Goal: Information Seeking & Learning: Compare options

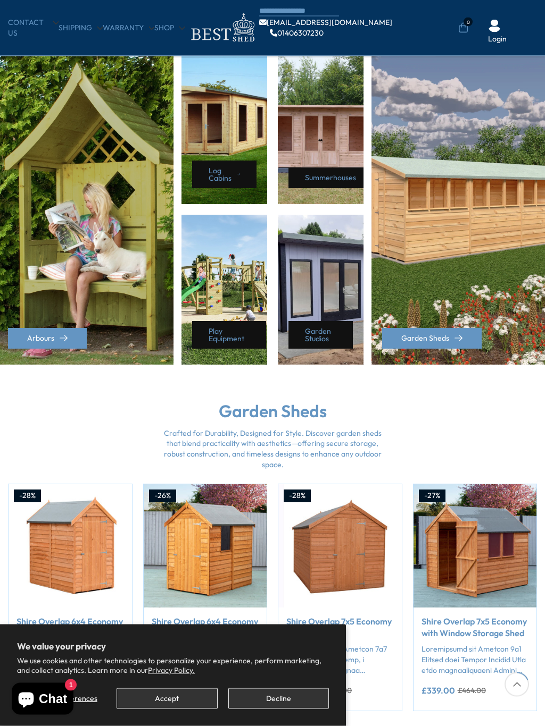
scroll to position [464, 0]
click at [462, 333] on link "Garden Sheds" at bounding box center [431, 338] width 99 height 21
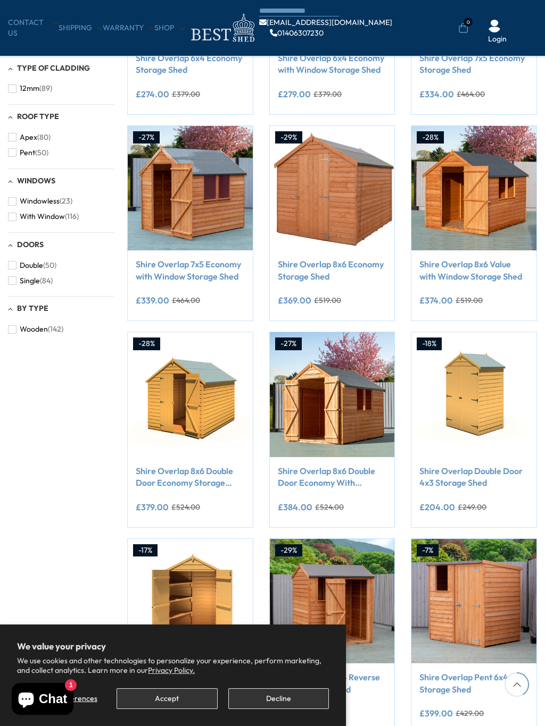
scroll to position [323, 0]
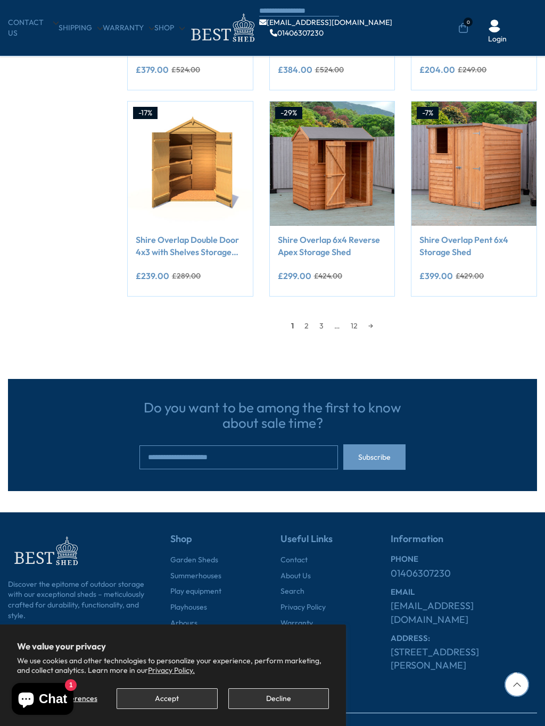
click at [378, 318] on link "→" at bounding box center [370, 326] width 15 height 16
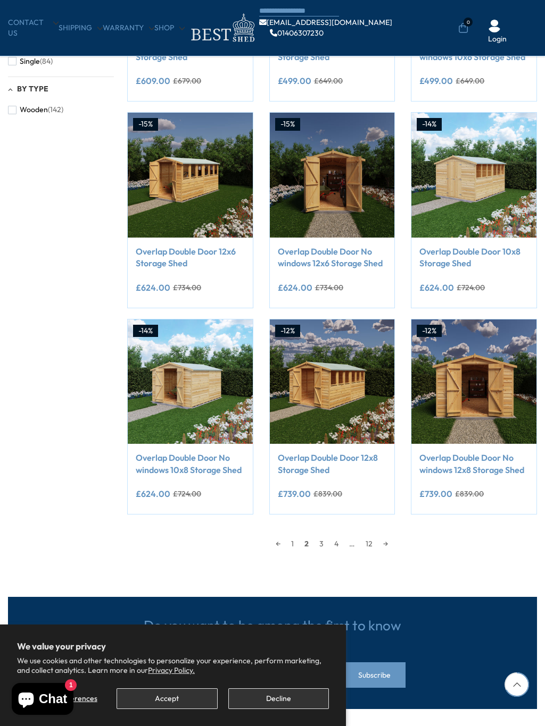
scroll to position [550, 0]
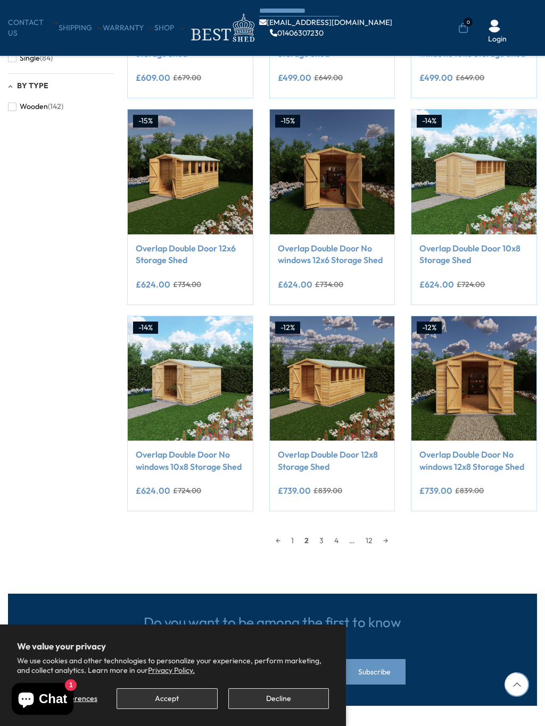
click at [393, 541] on link "→" at bounding box center [385, 541] width 15 height 16
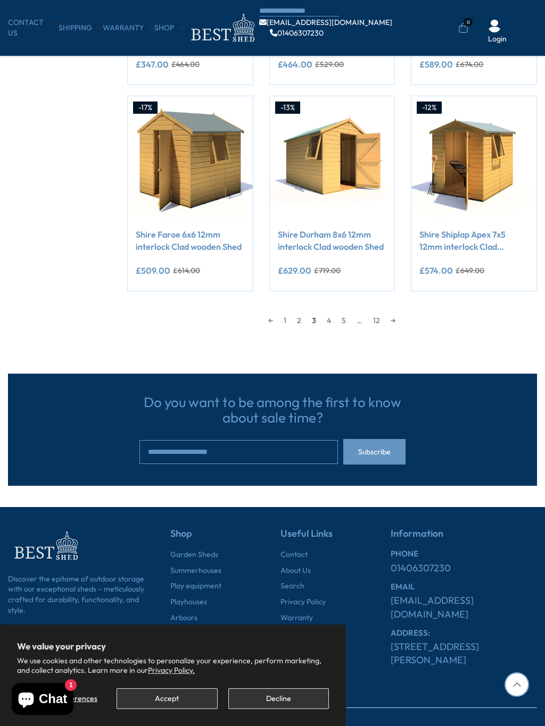
scroll to position [808, 0]
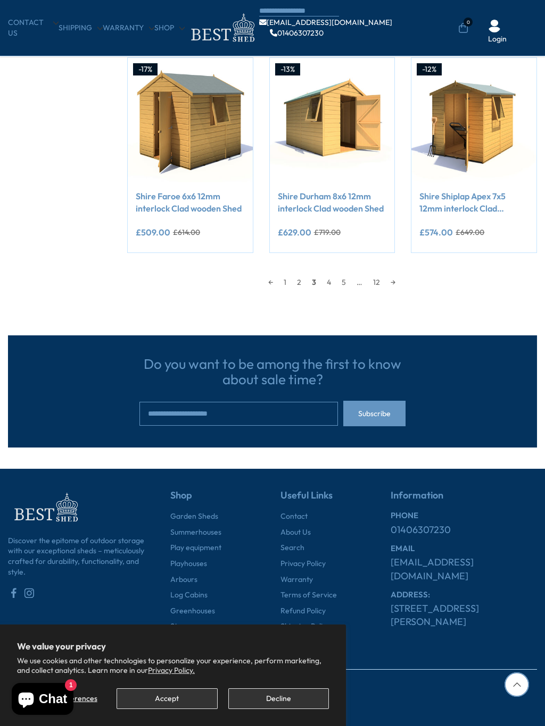
click at [397, 281] on link "→" at bounding box center [392, 282] width 15 height 16
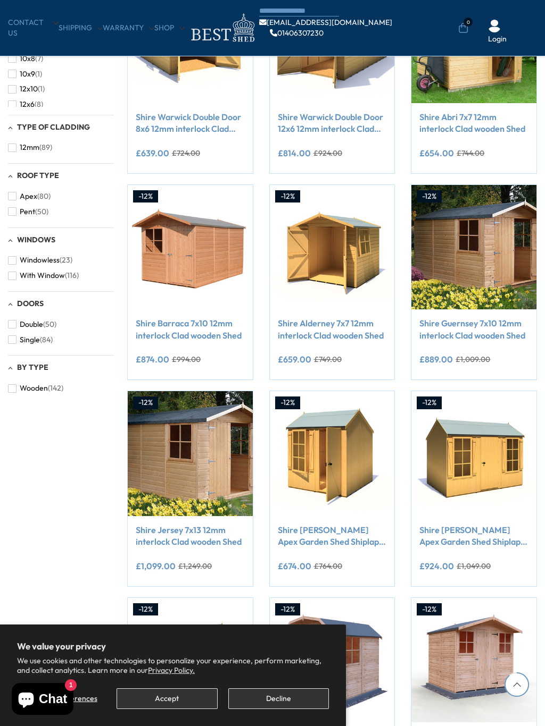
scroll to position [181, 0]
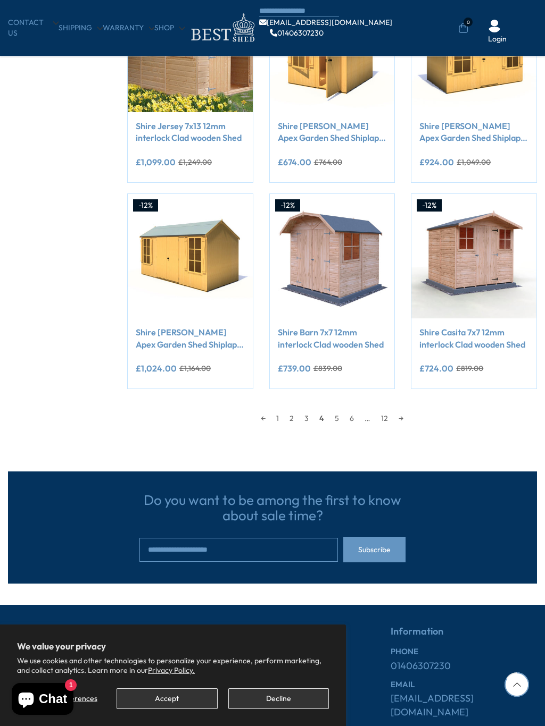
click at [406, 416] on link "→" at bounding box center [400, 419] width 15 height 16
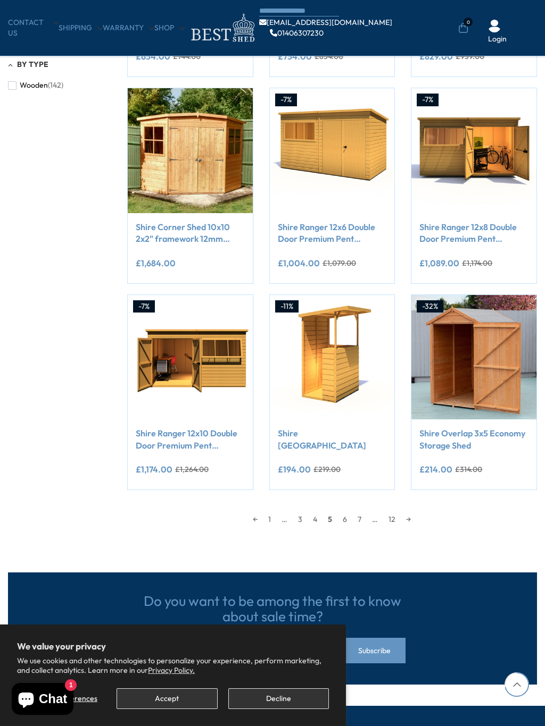
scroll to position [572, 0]
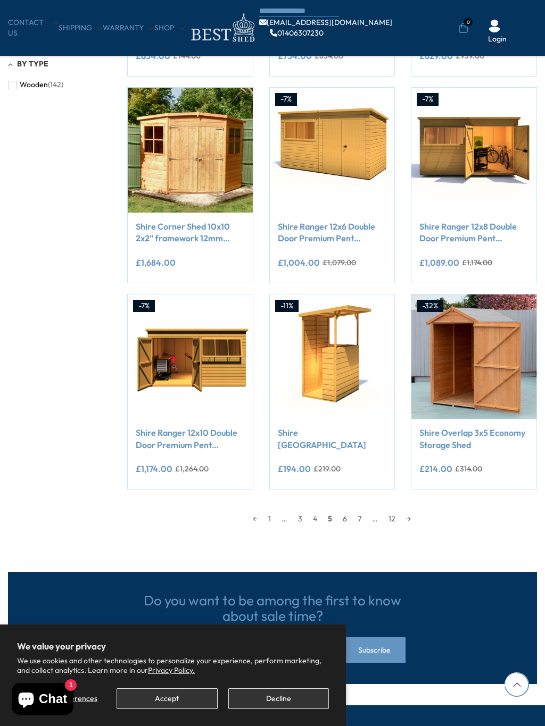
click at [414, 516] on link "→" at bounding box center [407, 519] width 15 height 16
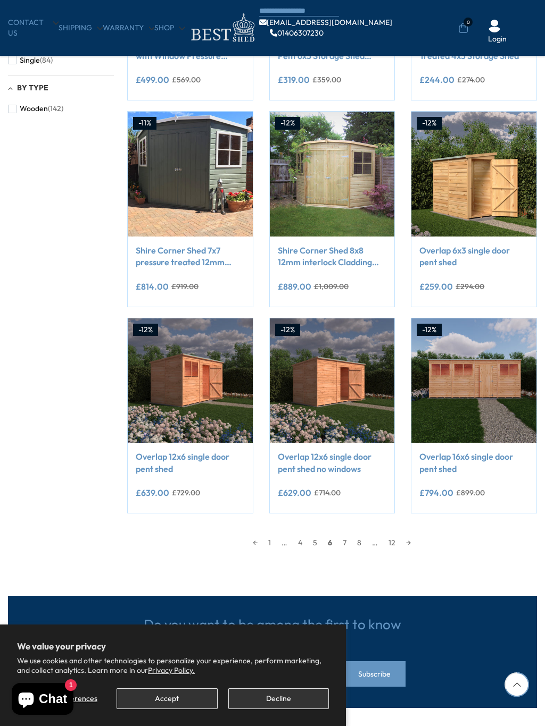
scroll to position [548, 0]
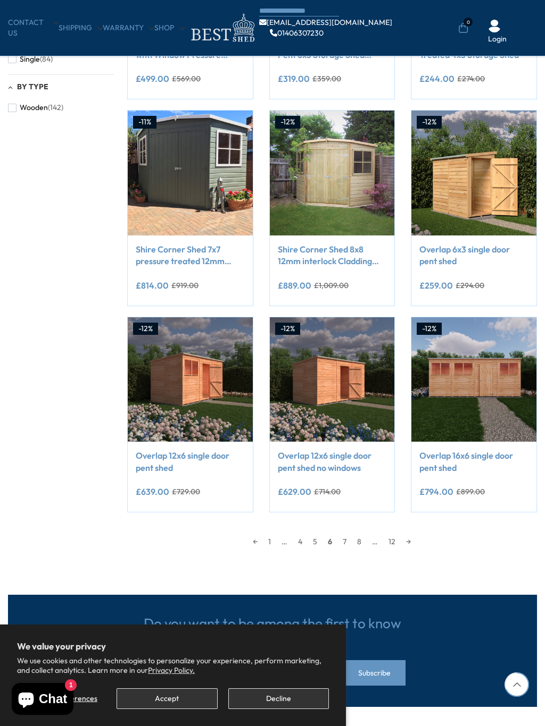
click at [416, 537] on link "→" at bounding box center [407, 542] width 15 height 16
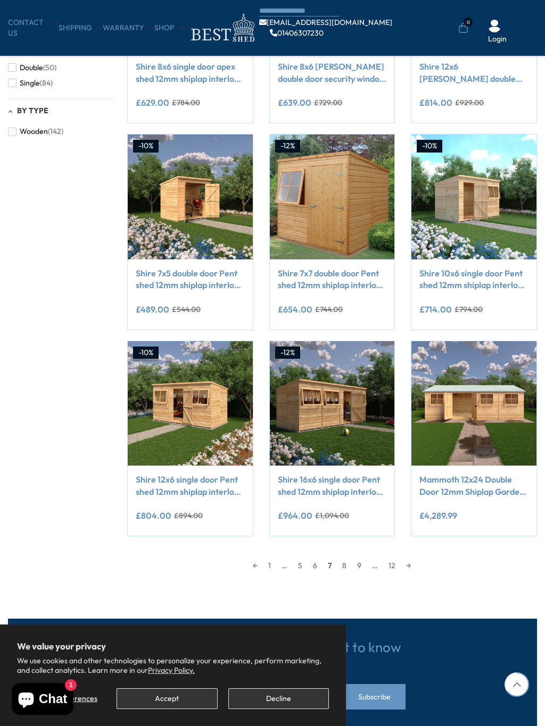
scroll to position [525, 0]
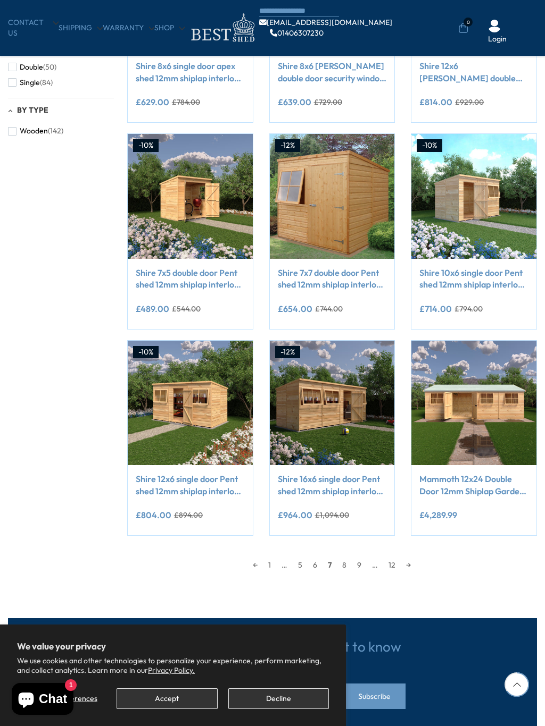
click at [414, 564] on link "→" at bounding box center [407, 565] width 15 height 16
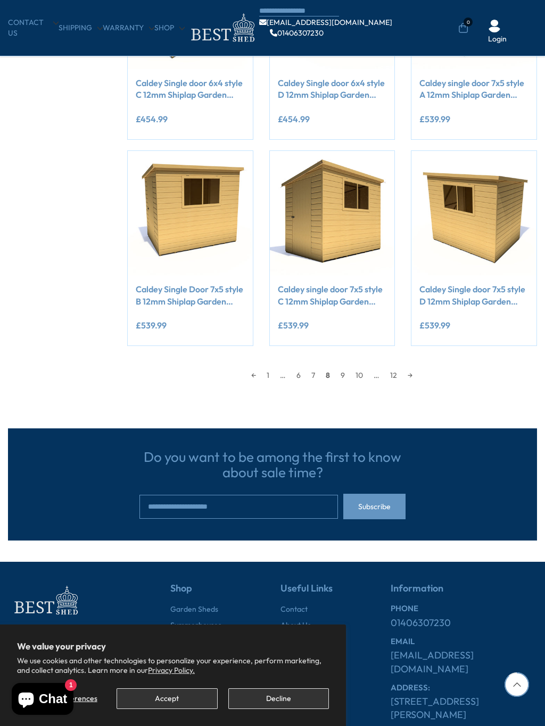
scroll to position [727, 0]
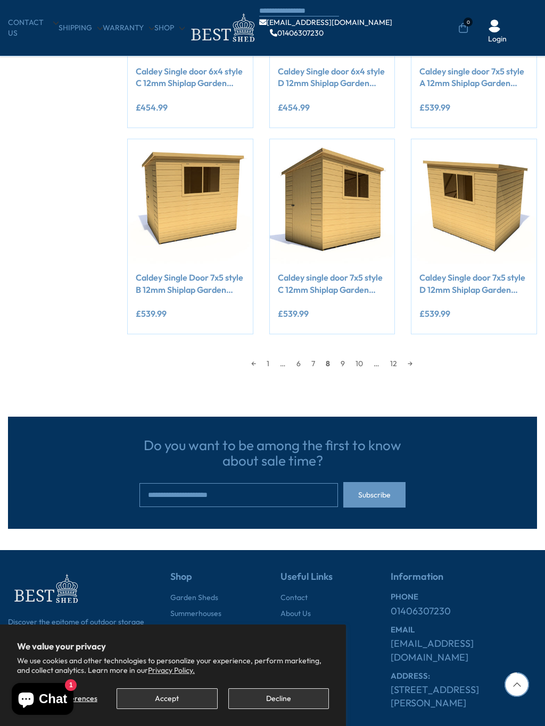
click at [417, 364] on link "→" at bounding box center [409, 364] width 15 height 16
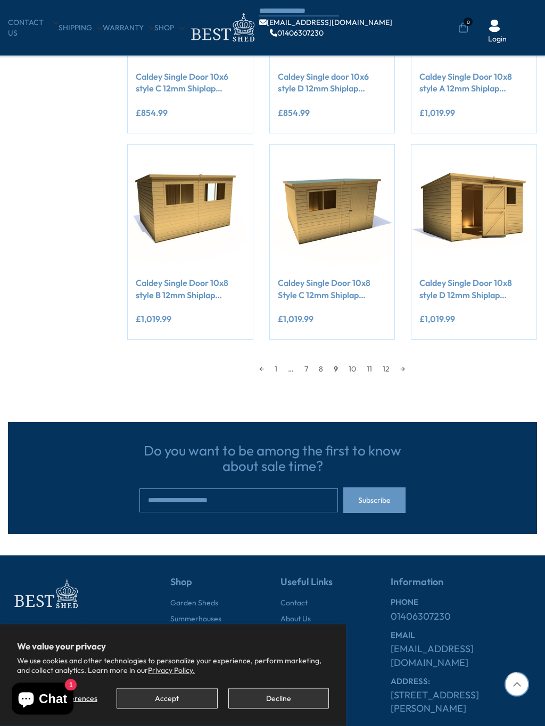
scroll to position [726, 0]
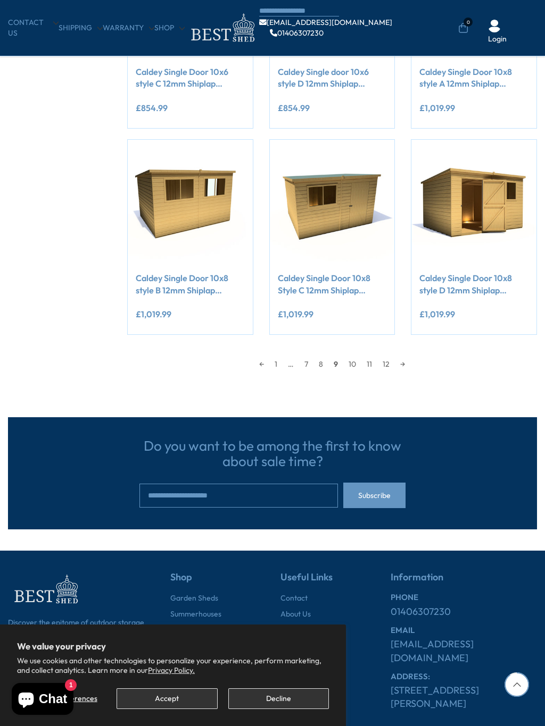
click at [409, 368] on link "→" at bounding box center [402, 364] width 15 height 16
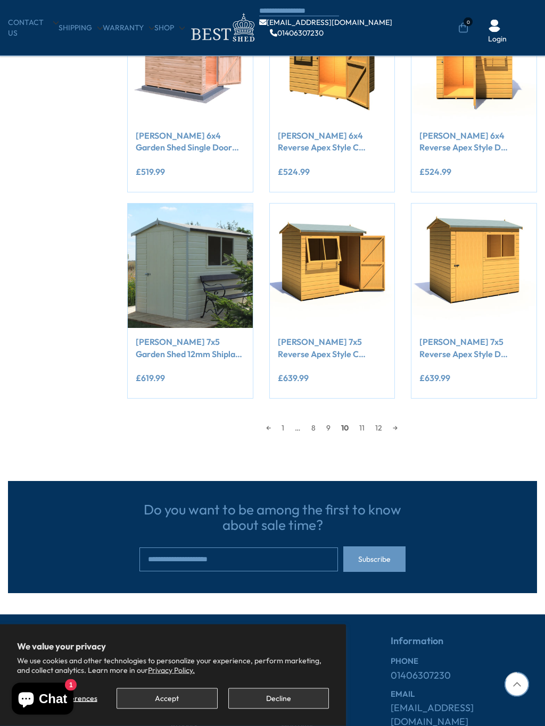
scroll to position [671, 0]
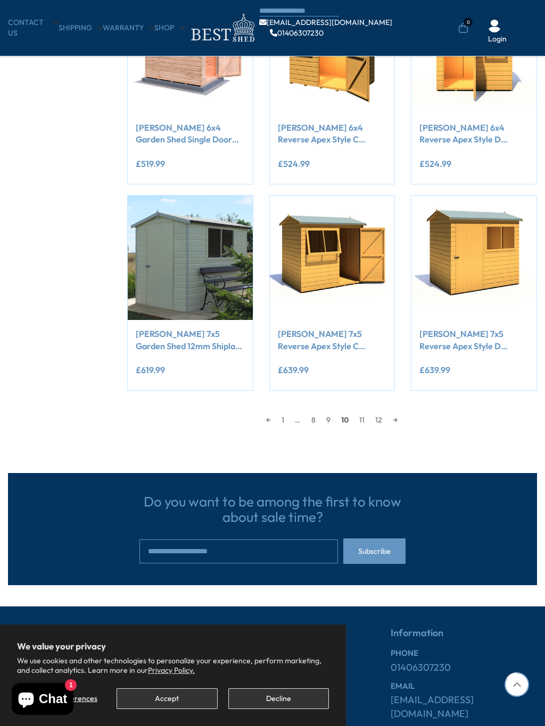
click at [403, 416] on link "→" at bounding box center [394, 420] width 15 height 16
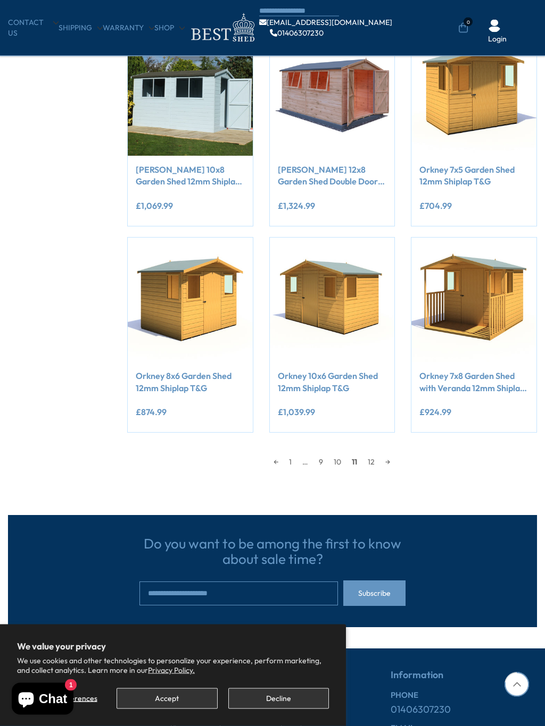
scroll to position [639, 0]
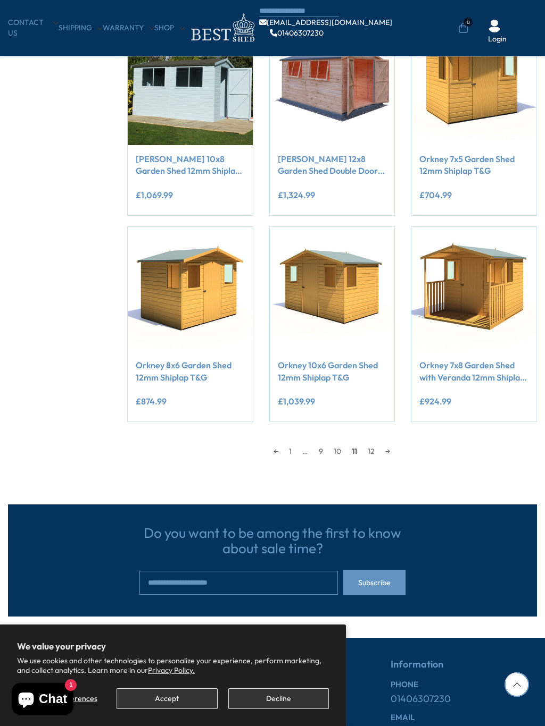
click at [395, 448] on link "→" at bounding box center [387, 452] width 15 height 16
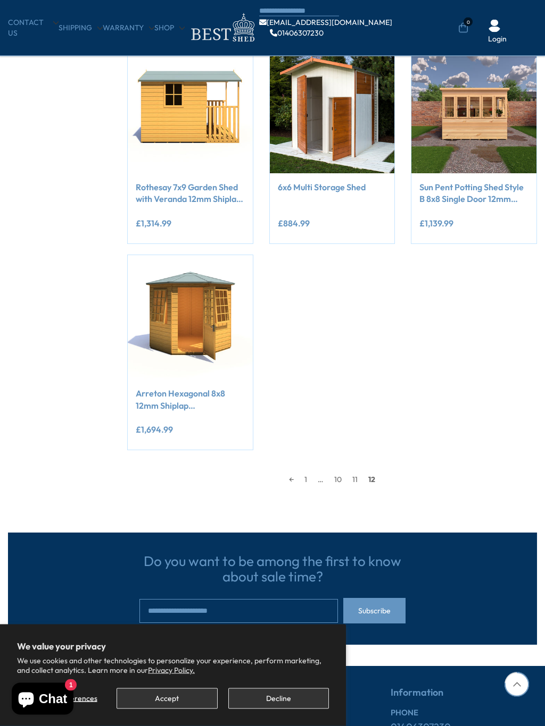
scroll to position [618, 0]
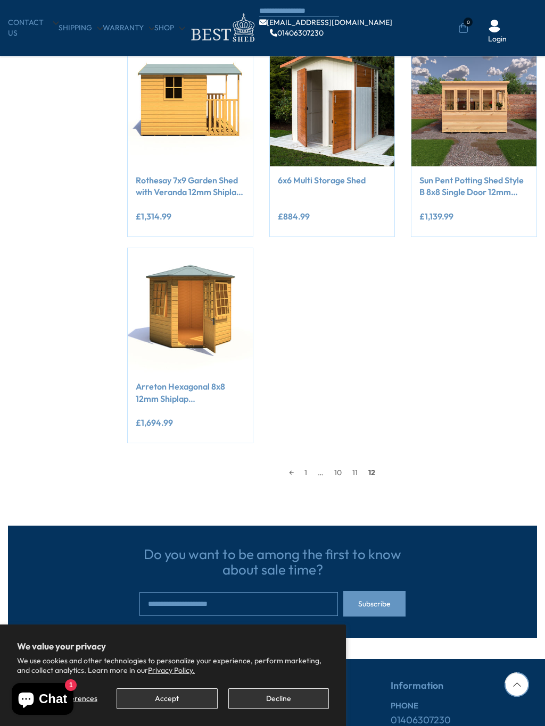
click at [416, 392] on div "Compare Now" at bounding box center [331, 41] width 425 height 826
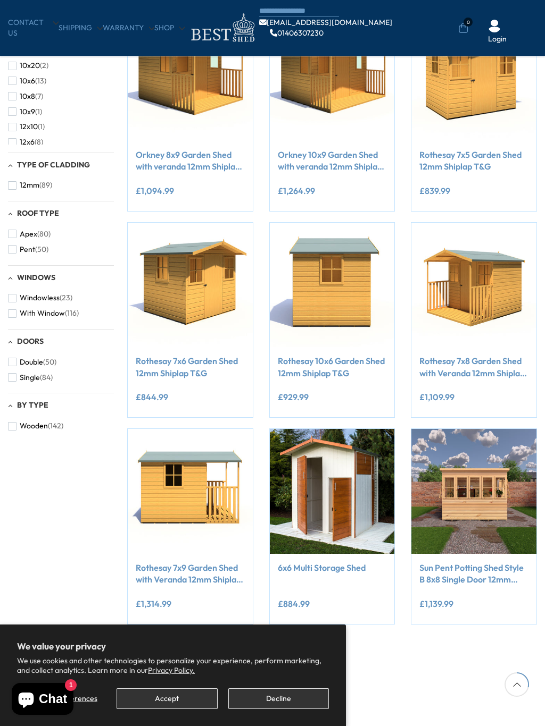
scroll to position [231, 0]
